Goal: Task Accomplishment & Management: Use online tool/utility

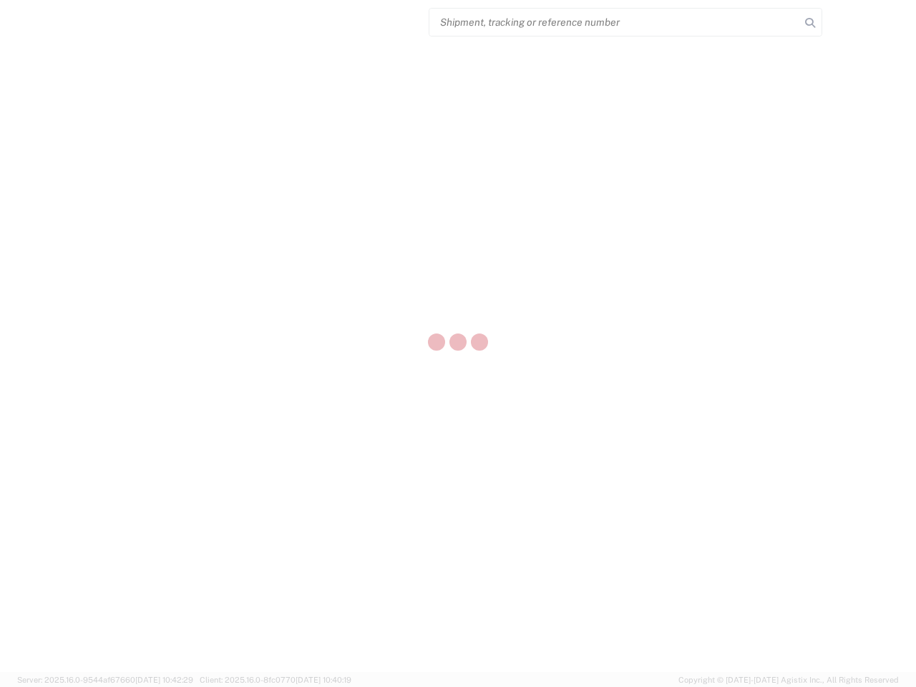
select select "US"
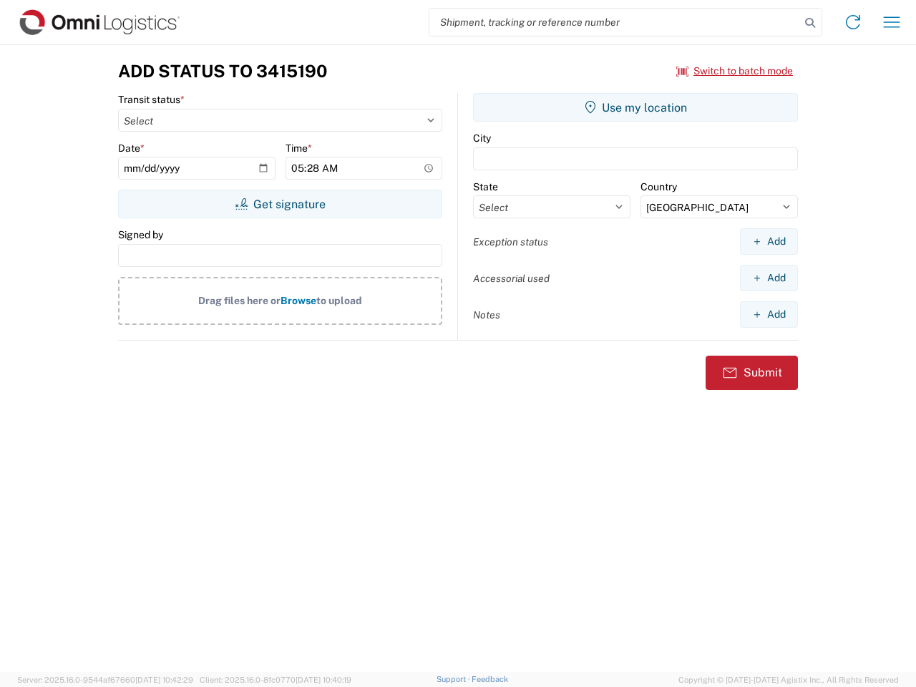
click at [615, 22] on input "search" at bounding box center [614, 22] width 371 height 27
click at [810, 23] on icon at bounding box center [810, 23] width 20 height 20
click at [853, 22] on icon at bounding box center [852, 22] width 23 height 23
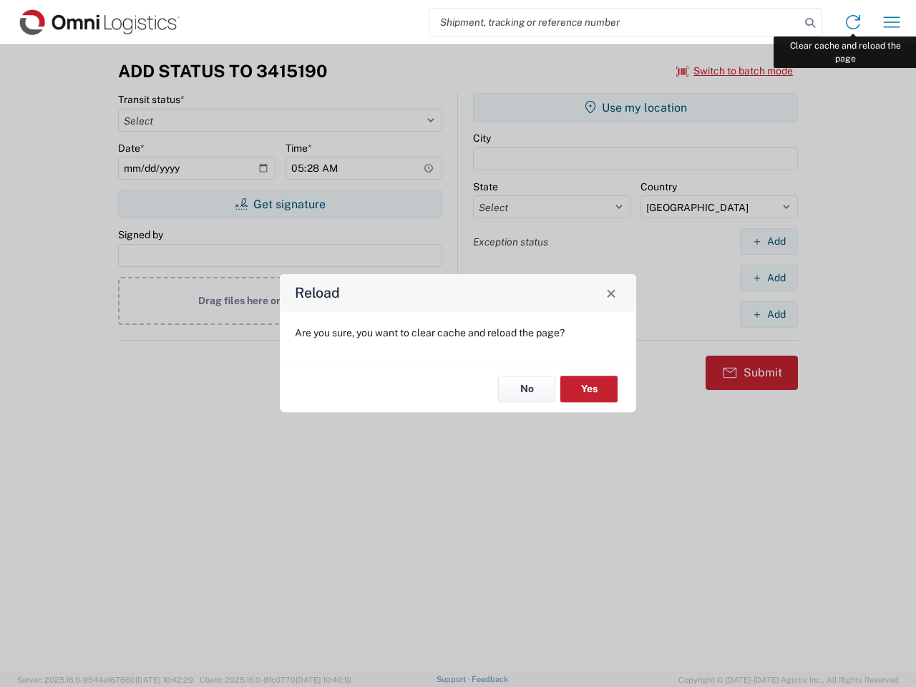
click at [891, 22] on div "Reload Are you sure, you want to clear cache and reload the page? No Yes" at bounding box center [458, 343] width 916 height 687
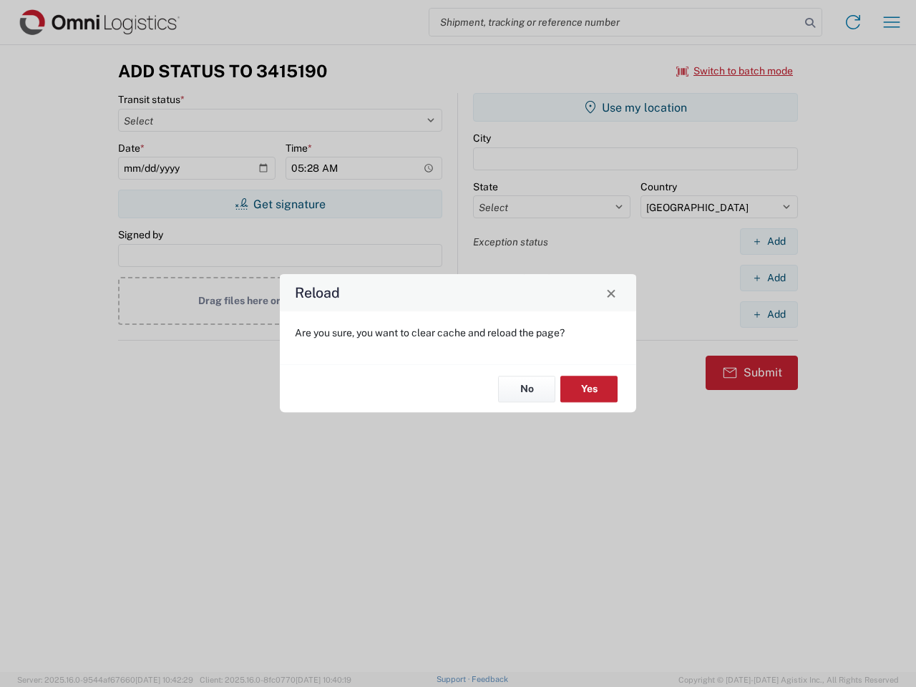
click at [735, 71] on div "Reload Are you sure, you want to clear cache and reload the page? No Yes" at bounding box center [458, 343] width 916 height 687
click at [280, 204] on div "Reload Are you sure, you want to clear cache and reload the page? No Yes" at bounding box center [458, 343] width 916 height 687
click at [635, 107] on div "Reload Are you sure, you want to clear cache and reload the page? No Yes" at bounding box center [458, 343] width 916 height 687
click at [768, 241] on div "Reload Are you sure, you want to clear cache and reload the page? No Yes" at bounding box center [458, 343] width 916 height 687
click at [768, 278] on div "Reload Are you sure, you want to clear cache and reload the page? No Yes" at bounding box center [458, 343] width 916 height 687
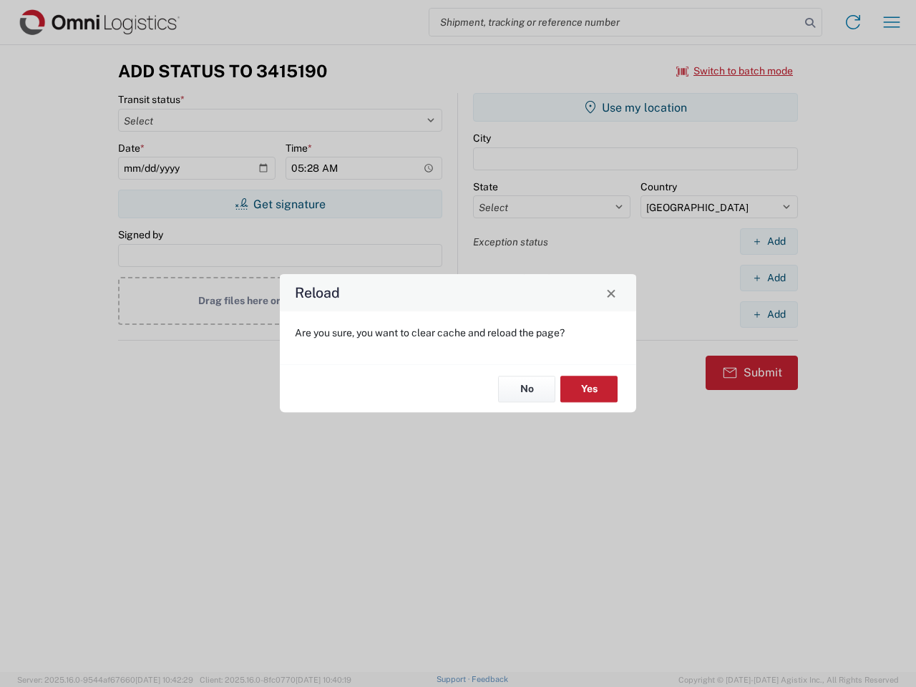
click at [768, 314] on div "Reload Are you sure, you want to clear cache and reload the page? No Yes" at bounding box center [458, 343] width 916 height 687
